Goal: Task Accomplishment & Management: Manage account settings

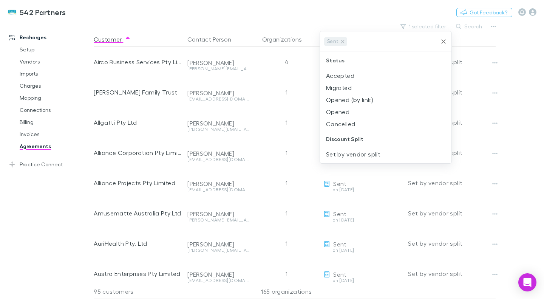
scroll to position [15, 0]
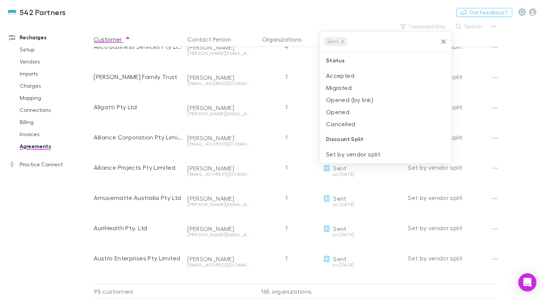
click at [520, 81] on div at bounding box center [272, 149] width 544 height 299
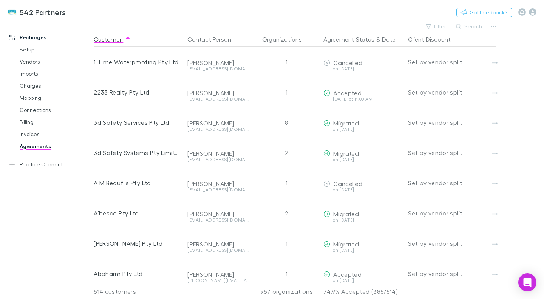
click at [435, 24] on button "Filter" at bounding box center [436, 26] width 29 height 9
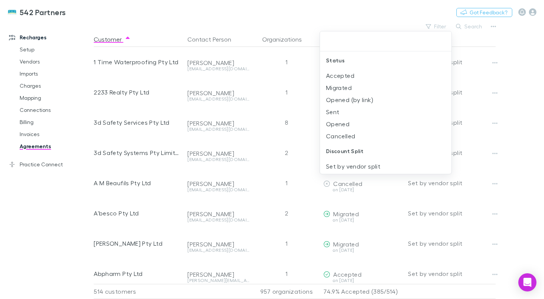
click at [342, 110] on li "Sent" at bounding box center [385, 112] width 131 height 12
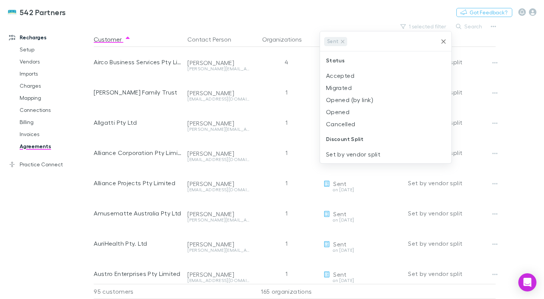
click at [535, 69] on div at bounding box center [272, 149] width 544 height 299
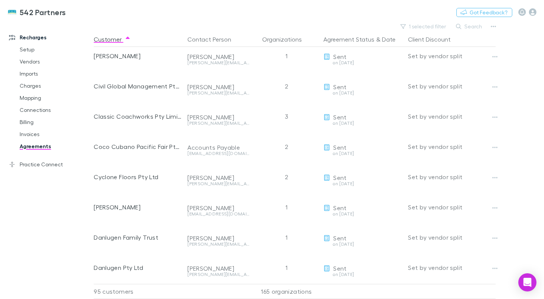
scroll to position [341, 0]
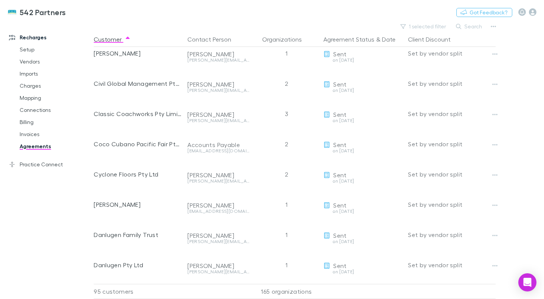
click at [42, 99] on link "Mapping" at bounding box center [55, 98] width 86 height 12
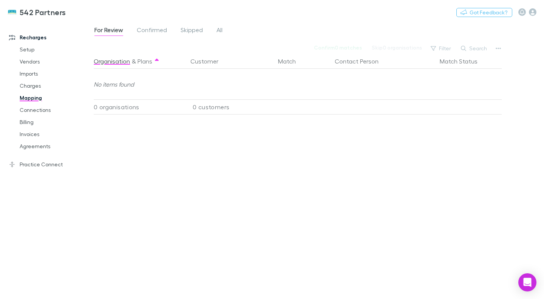
click at [219, 28] on span "All" at bounding box center [219, 31] width 6 height 10
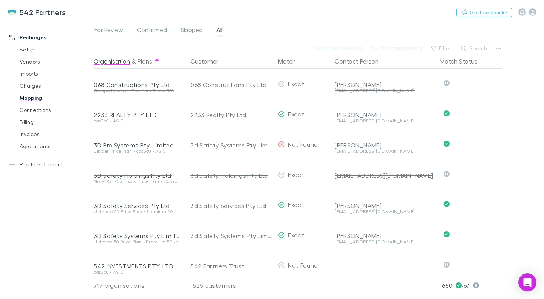
click at [477, 46] on button "Search" at bounding box center [474, 48] width 34 height 9
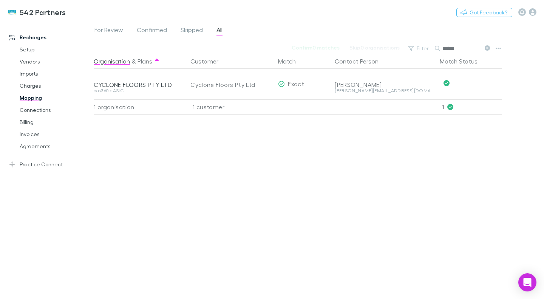
type input "******"
click at [475, 82] on button "Undo" at bounding box center [475, 83] width 24 height 9
click at [260, 83] on icon "button" at bounding box center [262, 84] width 5 height 6
click at [248, 82] on div "Select a customer" at bounding box center [228, 83] width 77 height 9
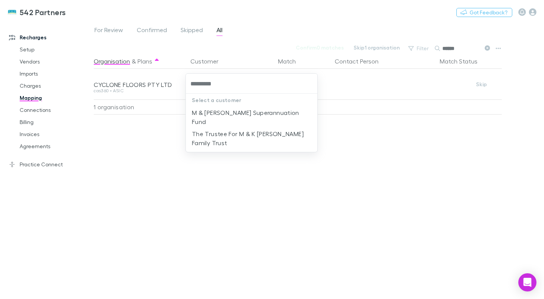
type input "*********"
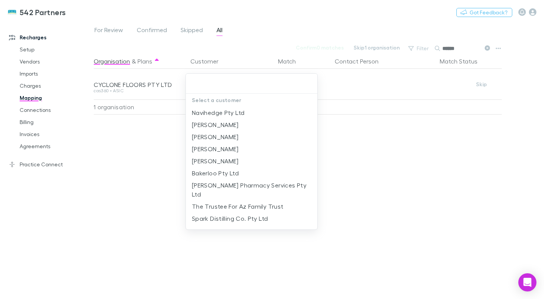
click at [233, 123] on li "Koenig, Stephanie" at bounding box center [251, 125] width 131 height 12
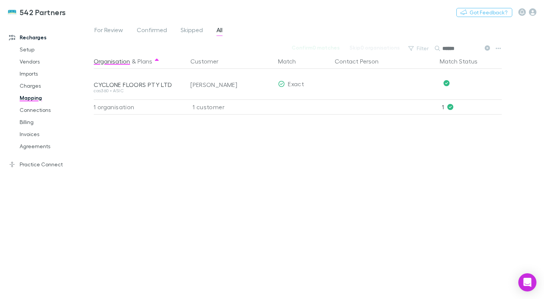
click at [239, 87] on div "Koenig, Stephanie" at bounding box center [231, 84] width 82 height 30
click at [470, 84] on button "Undo" at bounding box center [475, 83] width 24 height 9
click at [263, 83] on icon "button" at bounding box center [262, 84] width 5 height 6
click at [236, 85] on div "Select a customer" at bounding box center [228, 83] width 77 height 9
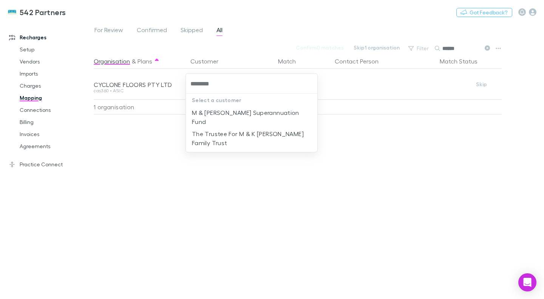
type input "*********"
click at [221, 129] on li "The Trustee For M & K Casaceli Family Trust" at bounding box center [251, 138] width 131 height 21
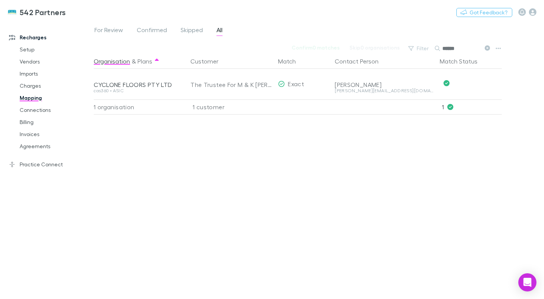
click at [19, 145] on link "Agreements" at bounding box center [55, 146] width 86 height 12
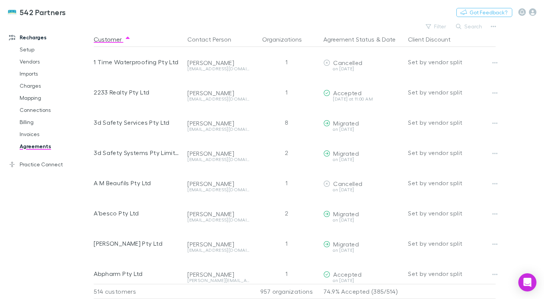
click at [438, 28] on button "Filter" at bounding box center [436, 26] width 29 height 9
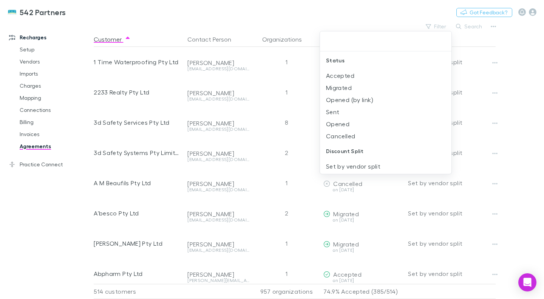
click at [347, 114] on li "Sent" at bounding box center [385, 112] width 131 height 12
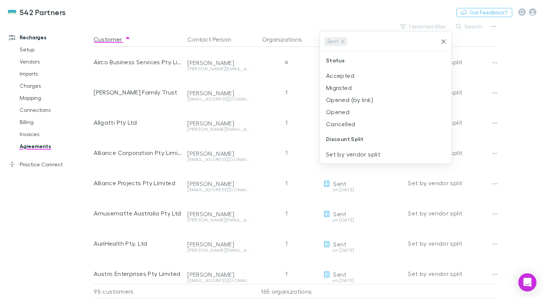
click at [520, 88] on div at bounding box center [272, 149] width 544 height 299
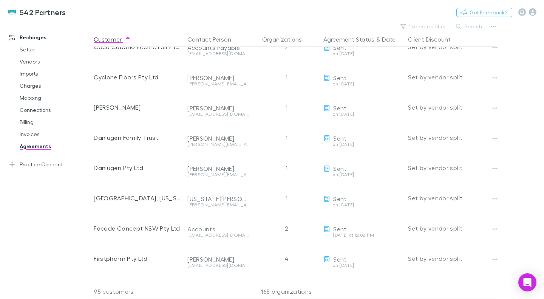
scroll to position [438, 0]
click at [498, 201] on button "button" at bounding box center [494, 198] width 11 height 11
click at [530, 166] on div at bounding box center [272, 149] width 544 height 299
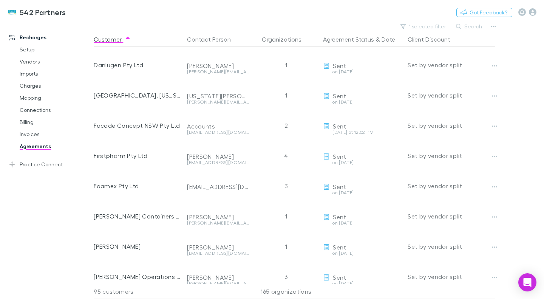
scroll to position [540, 0]
click at [494, 98] on icon "button" at bounding box center [494, 97] width 5 height 6
click at [442, 139] on p "Retract agreement" at bounding box center [448, 139] width 92 height 9
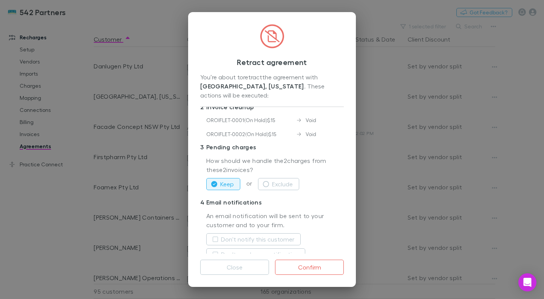
scroll to position [40, 0]
click at [268, 180] on icon "button" at bounding box center [266, 183] width 6 height 6
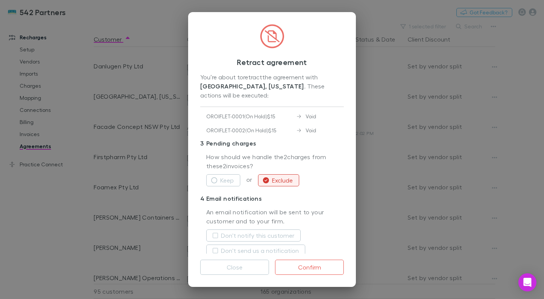
click at [248, 231] on label "Don't notify this customer" at bounding box center [257, 235] width 73 height 9
click at [242, 246] on label "Don't send us a notification" at bounding box center [260, 250] width 78 height 9
click at [312, 267] on button "Confirm" at bounding box center [309, 266] width 69 height 15
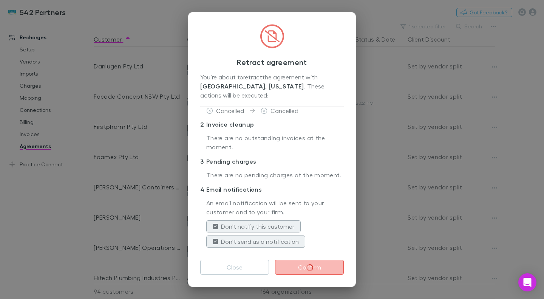
scroll to position [13, 0]
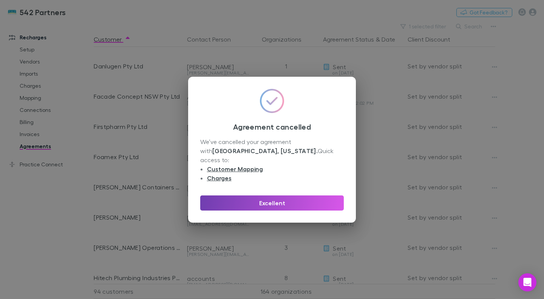
click at [282, 198] on button "Excellent" at bounding box center [271, 202] width 143 height 15
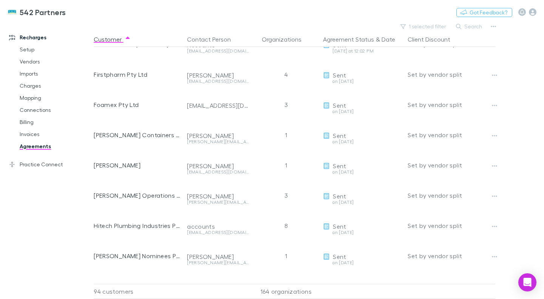
scroll to position [602, 0]
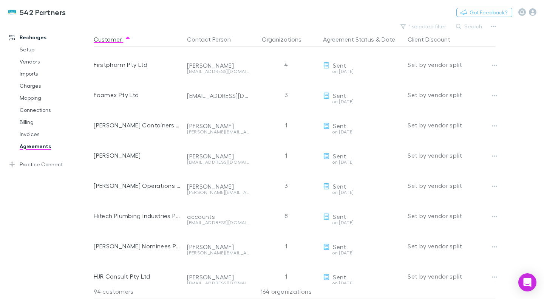
click at [0, 0] on button "Copy link" at bounding box center [0, 0] width 0 height 0
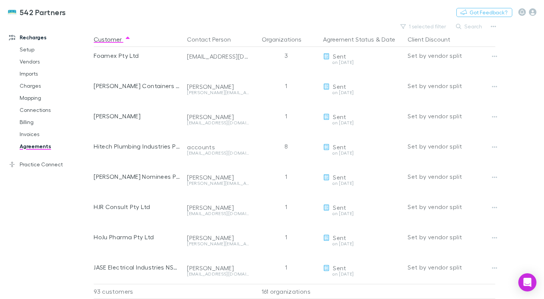
scroll to position [644, 0]
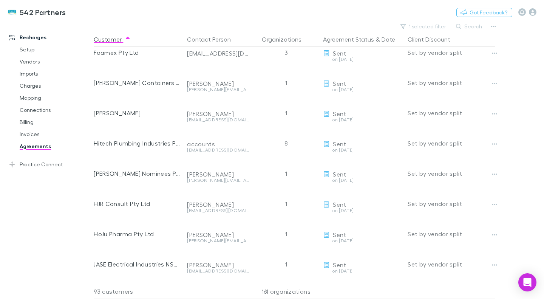
click at [0, 0] on button "Copy link" at bounding box center [0, 0] width 0 height 0
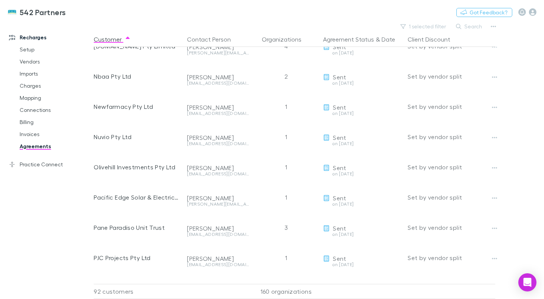
scroll to position [1050, 0]
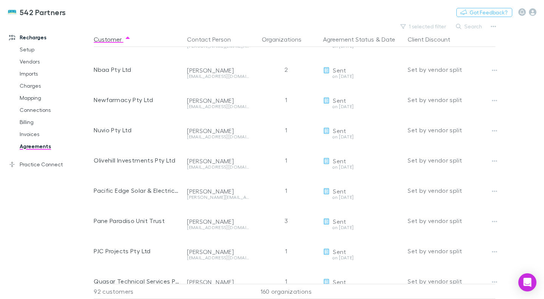
click at [495, 160] on icon "button" at bounding box center [494, 161] width 5 height 6
click at [449, 204] on p "Retract agreement" at bounding box center [448, 203] width 92 height 9
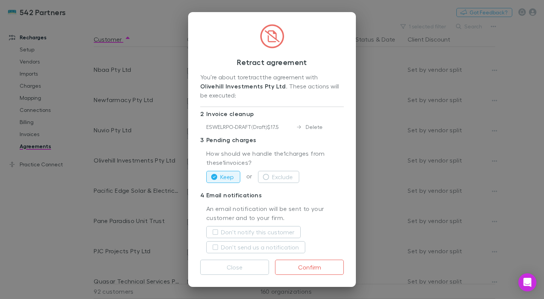
scroll to position [33, 0]
click at [273, 176] on button "Exclude" at bounding box center [278, 176] width 41 height 12
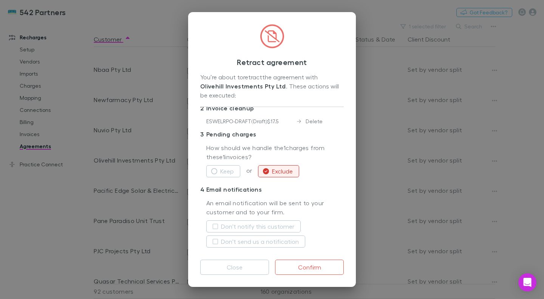
click at [235, 227] on label "Don't notify this customer" at bounding box center [257, 226] width 73 height 9
click at [231, 243] on label "Don't send us a notification" at bounding box center [260, 241] width 78 height 9
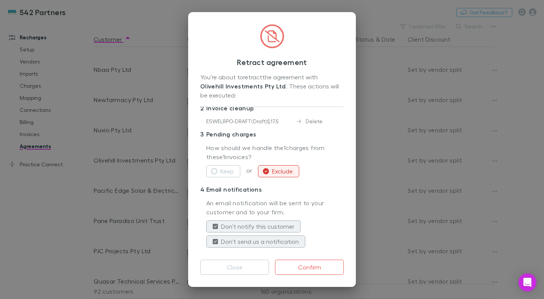
click at [303, 266] on button "Confirm" at bounding box center [309, 266] width 69 height 15
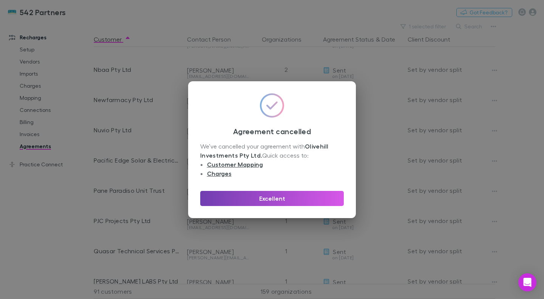
click at [278, 191] on button "Excellent" at bounding box center [271, 198] width 143 height 15
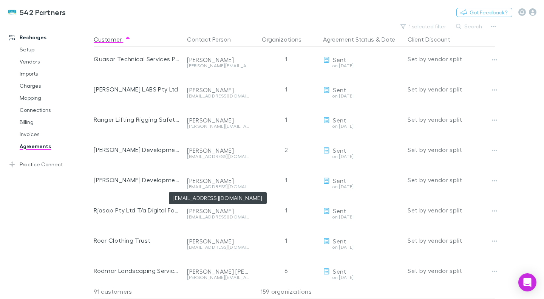
scroll to position [1242, 0]
click at [495, 178] on icon "button" at bounding box center [494, 180] width 5 height 6
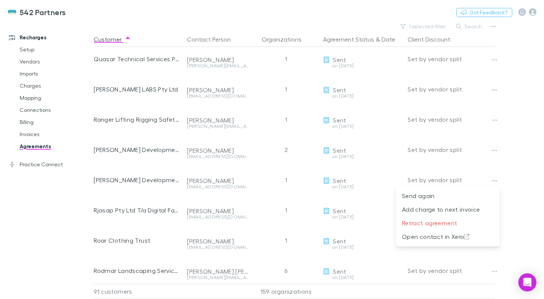
click at [436, 225] on p "Retract agreement" at bounding box center [448, 222] width 92 height 9
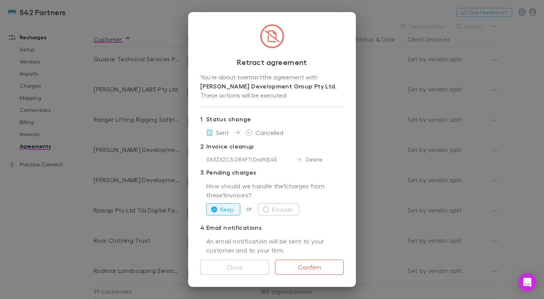
click at [276, 209] on button "Exclude" at bounding box center [278, 209] width 41 height 12
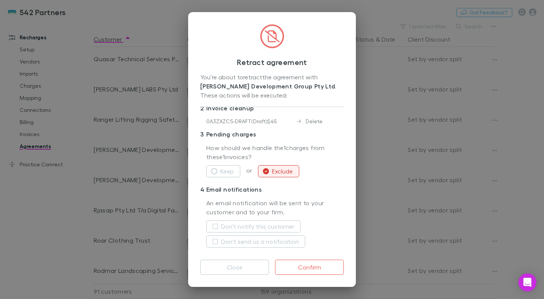
scroll to position [38, 0]
click at [276, 224] on label "Don't notify this customer" at bounding box center [257, 226] width 73 height 9
click at [268, 240] on label "Don't send us a notification" at bounding box center [260, 241] width 78 height 9
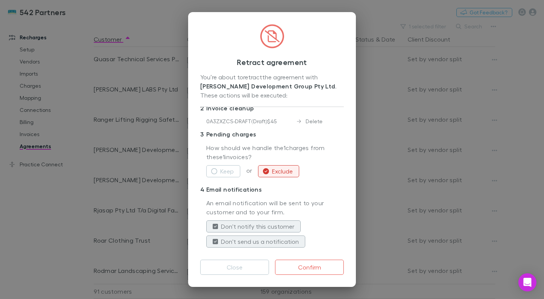
click at [307, 269] on button "Confirm" at bounding box center [309, 266] width 69 height 15
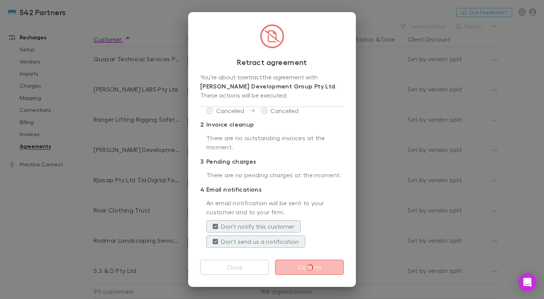
scroll to position [22, 0]
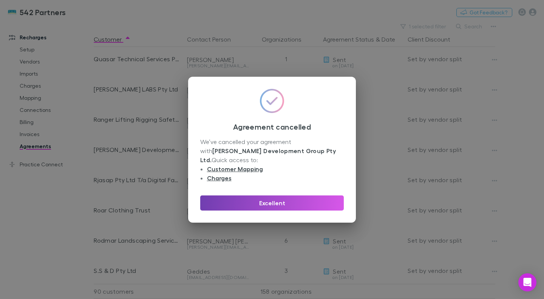
click at [280, 198] on button "Excellent" at bounding box center [271, 202] width 143 height 15
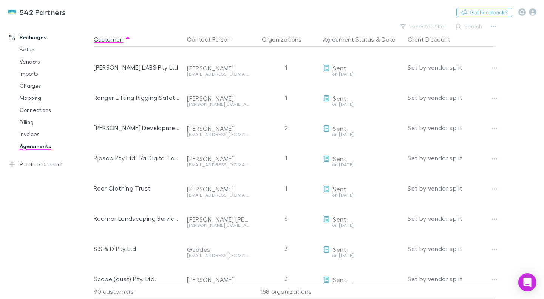
scroll to position [1280, 0]
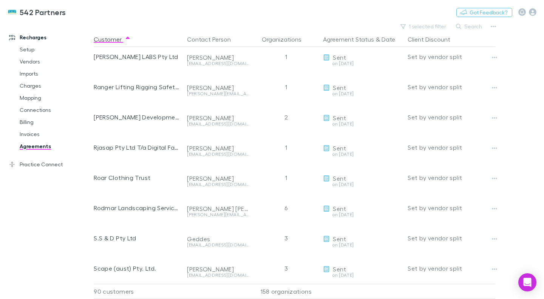
click at [0, 0] on button "Copy link" at bounding box center [0, 0] width 0 height 0
click at [495, 266] on icon "button" at bounding box center [494, 269] width 5 height 6
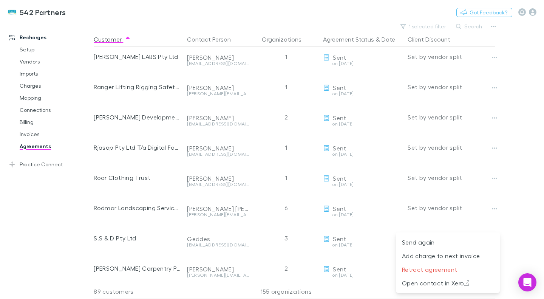
click at [361, 259] on div at bounding box center [272, 149] width 544 height 299
click at [0, 0] on button "Copy link" at bounding box center [0, 0] width 0 height 0
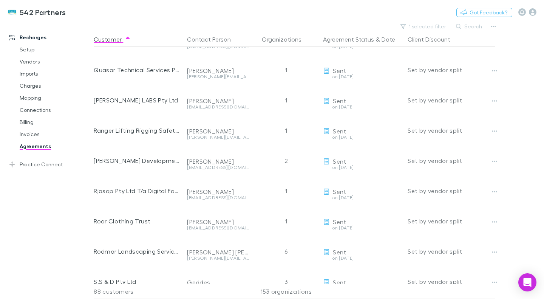
scroll to position [1230, 0]
click at [0, 0] on button "Copy link" at bounding box center [0, 0] width 0 height 0
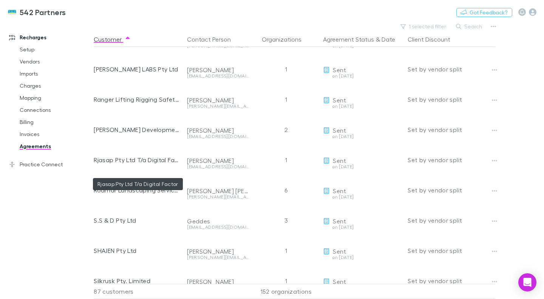
scroll to position [1280, 0]
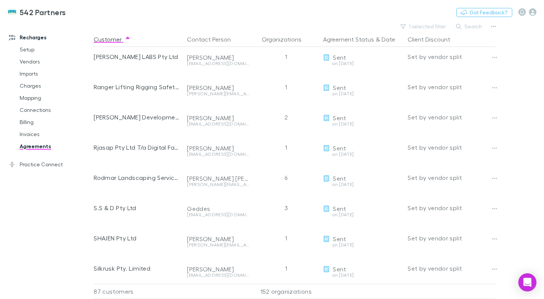
click at [0, 0] on button "Copy link" at bounding box center [0, 0] width 0 height 0
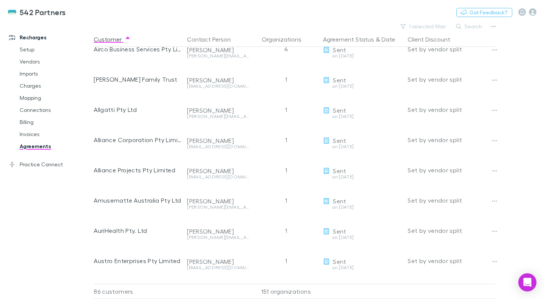
scroll to position [0, 0]
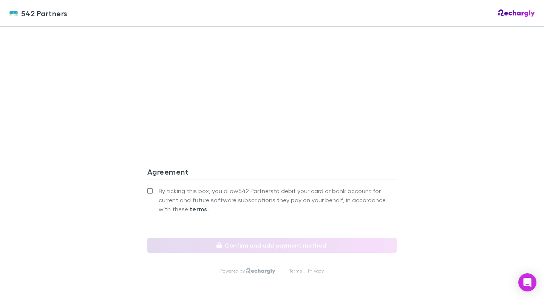
scroll to position [666, 0]
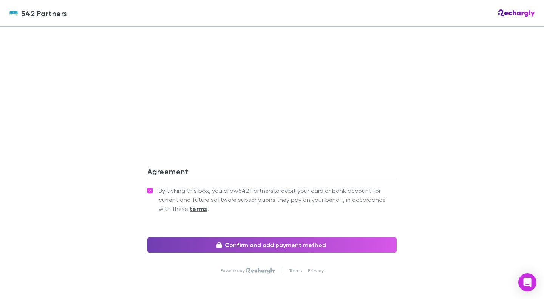
click at [261, 237] on button "Confirm and add payment method" at bounding box center [271, 244] width 249 height 15
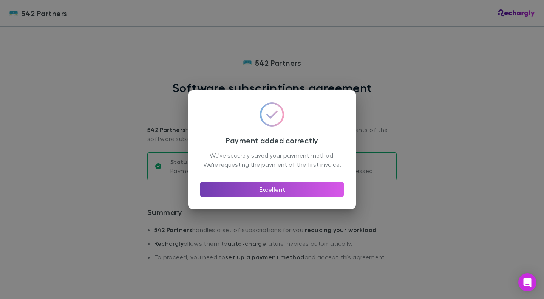
click at [253, 190] on button "Excellent" at bounding box center [271, 189] width 143 height 15
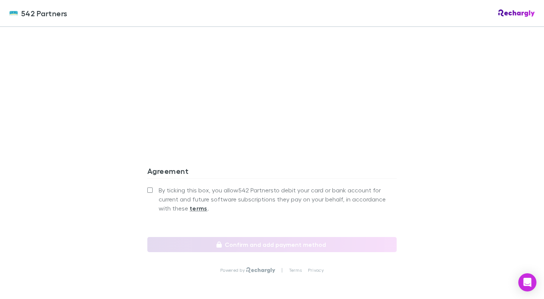
scroll to position [693, 0]
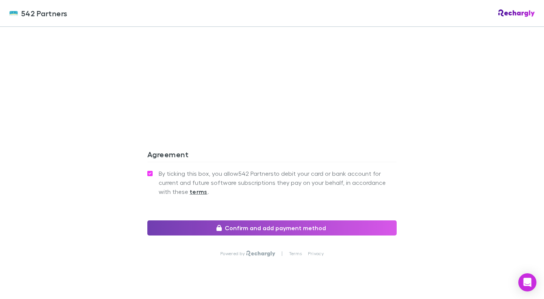
click at [239, 220] on button "Confirm and add payment method" at bounding box center [271, 227] width 249 height 15
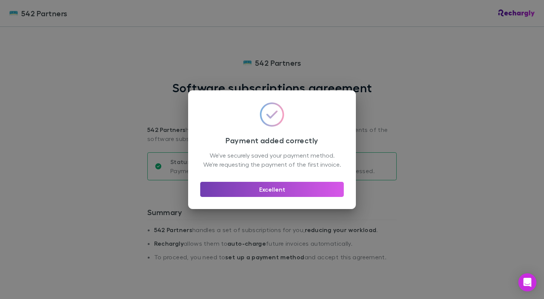
click at [266, 193] on button "Excellent" at bounding box center [271, 189] width 143 height 15
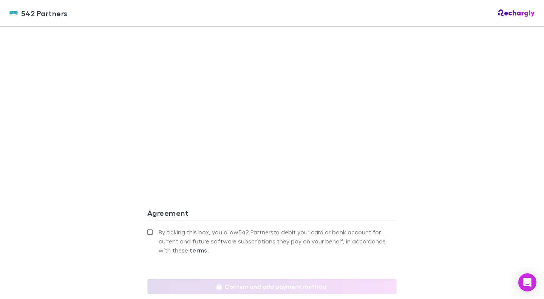
scroll to position [693, 0]
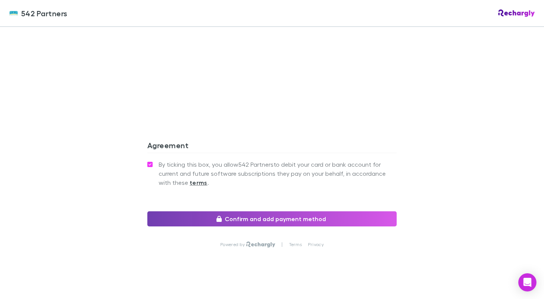
click at [251, 211] on button "Confirm and add payment method" at bounding box center [271, 218] width 249 height 15
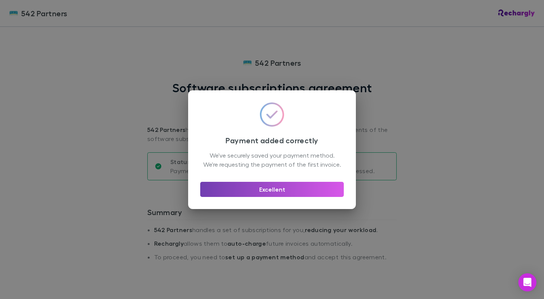
click at [262, 192] on button "Excellent" at bounding box center [271, 189] width 143 height 15
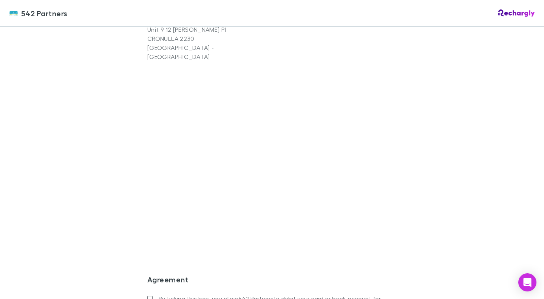
scroll to position [693, 0]
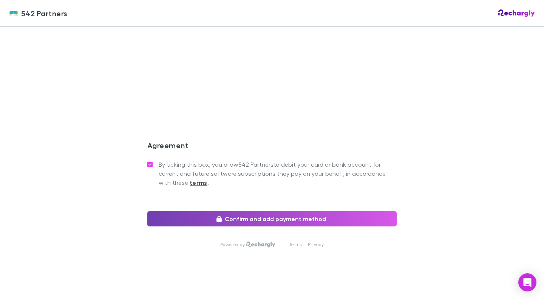
click at [254, 211] on button "Confirm and add payment method" at bounding box center [271, 218] width 249 height 15
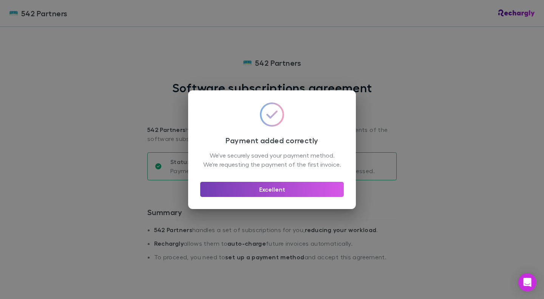
click at [262, 197] on button "Excellent" at bounding box center [271, 189] width 143 height 15
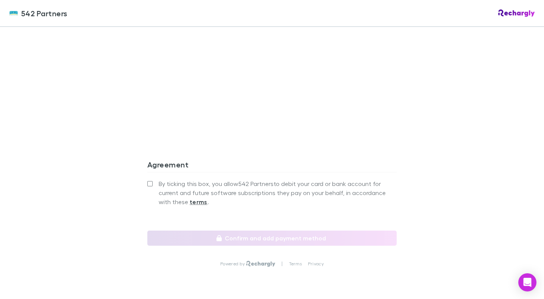
scroll to position [652, 0]
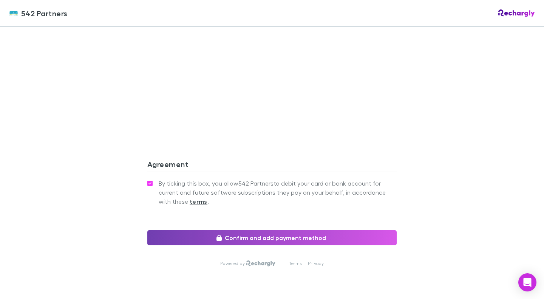
click at [239, 230] on button "Confirm and add payment method" at bounding box center [271, 237] width 249 height 15
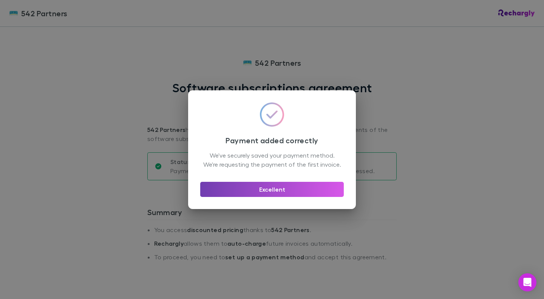
click at [275, 191] on button "Excellent" at bounding box center [271, 189] width 143 height 15
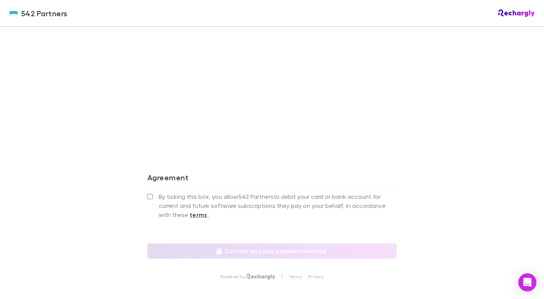
scroll to position [693, 0]
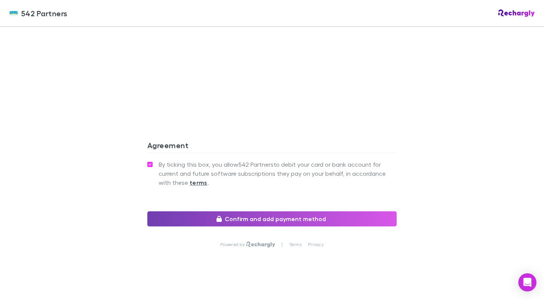
click at [240, 211] on button "Confirm and add payment method" at bounding box center [271, 218] width 249 height 15
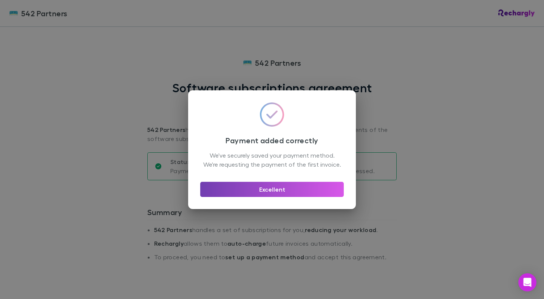
click at [297, 195] on button "Excellent" at bounding box center [271, 189] width 143 height 15
